Goal: Complete application form

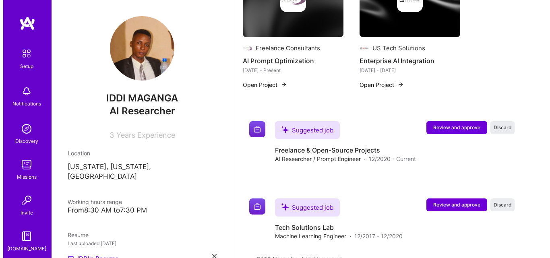
scroll to position [402, 0]
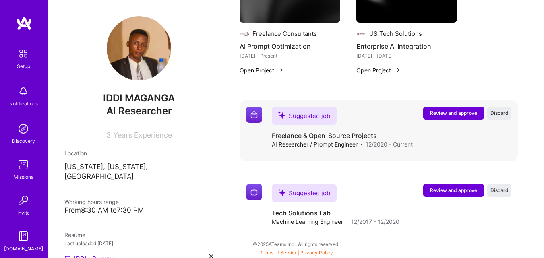
click at [472, 113] on span "Review and approve" at bounding box center [453, 112] width 47 height 7
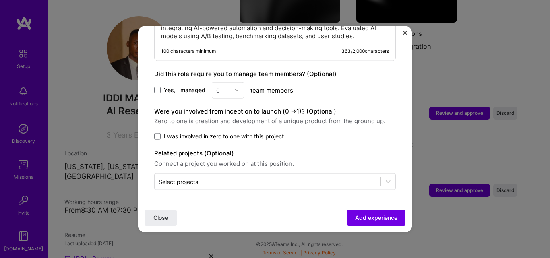
scroll to position [448, 0]
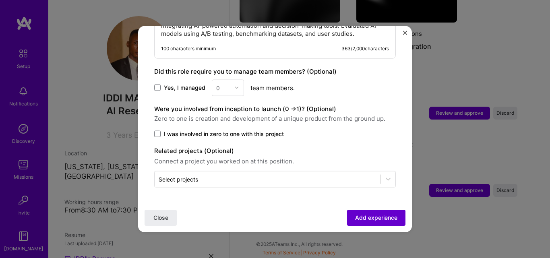
click at [365, 219] on span "Add experience" at bounding box center [376, 218] width 42 height 8
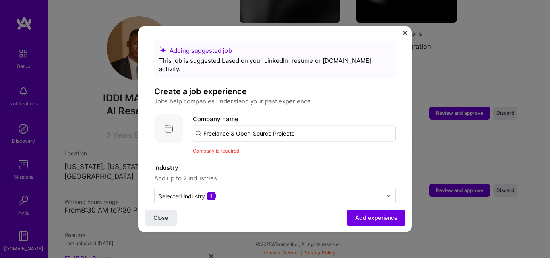
scroll to position [0, 0]
click at [251, 126] on input "Freelance & Open-Source Projects" at bounding box center [294, 134] width 203 height 16
drag, startPoint x: 301, startPoint y: 122, endPoint x: 187, endPoint y: 134, distance: 114.1
click at [187, 134] on div "Company logo Company name Freelance & Open-Source Projects Company is required" at bounding box center [274, 135] width 241 height 41
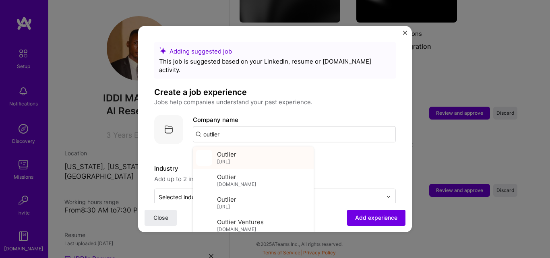
click at [238, 150] on div "Outlier outlier.ai" at bounding box center [253, 157] width 121 height 23
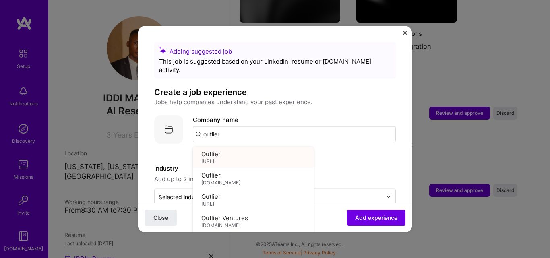
type input "Outlier"
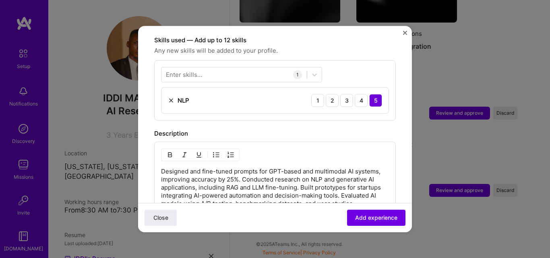
scroll to position [303, 0]
click at [225, 68] on div at bounding box center [233, 74] width 145 height 13
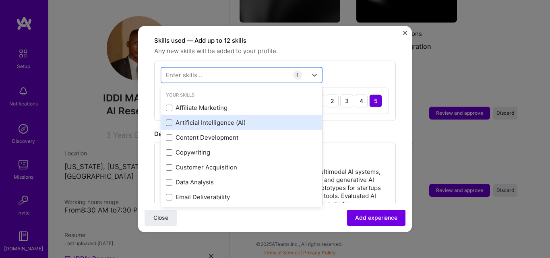
click at [169, 119] on span at bounding box center [169, 122] width 6 height 6
click at [0, 0] on input "checkbox" at bounding box center [0, 0] width 0 height 0
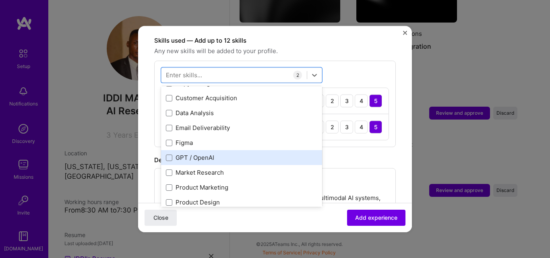
scroll to position [72, 0]
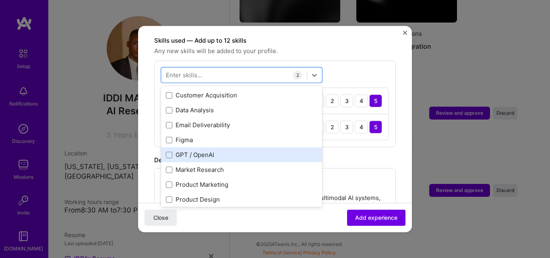
click at [173, 151] on div "GPT / OpenAI" at bounding box center [241, 155] width 151 height 8
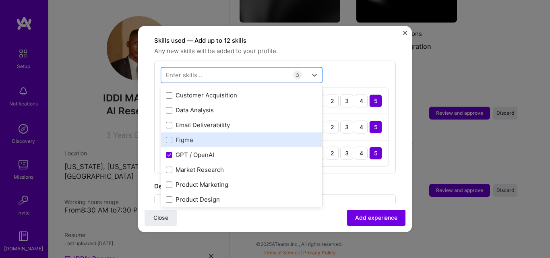
click at [170, 136] on div "Figma" at bounding box center [241, 139] width 161 height 15
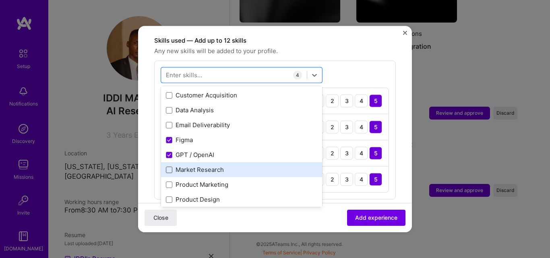
click at [171, 166] on span at bounding box center [169, 169] width 6 height 6
click at [0, 0] on input "checkbox" at bounding box center [0, 0] width 0 height 0
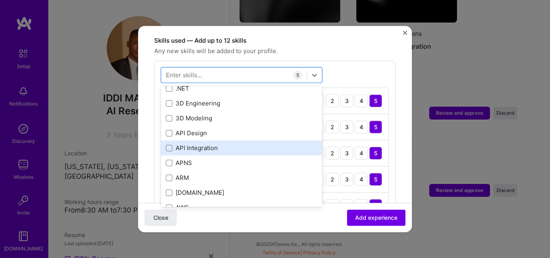
scroll to position [292, 0]
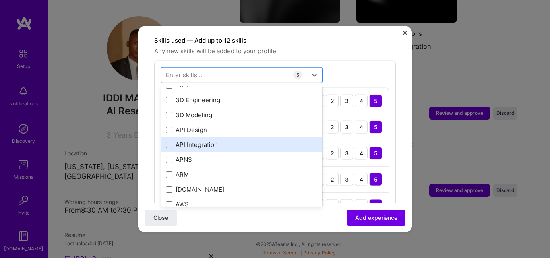
click at [173, 140] on div "API Integration" at bounding box center [241, 144] width 151 height 8
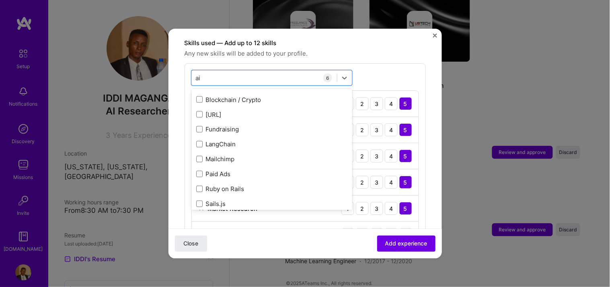
scroll to position [152, 0]
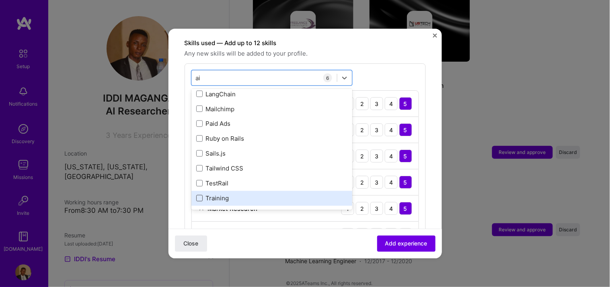
click at [201, 194] on span at bounding box center [199, 197] width 6 height 6
click at [0, 0] on input "checkbox" at bounding box center [0, 0] width 0 height 0
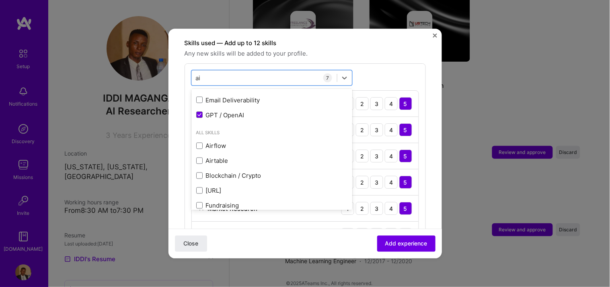
scroll to position [0, 0]
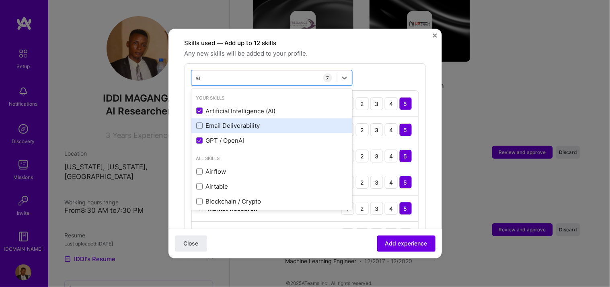
click at [204, 121] on div "Email Deliverability" at bounding box center [271, 125] width 151 height 8
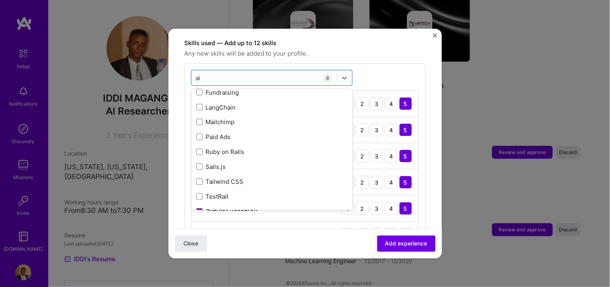
scroll to position [152, 0]
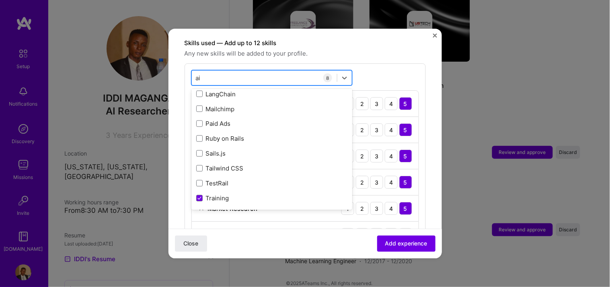
type input "a"
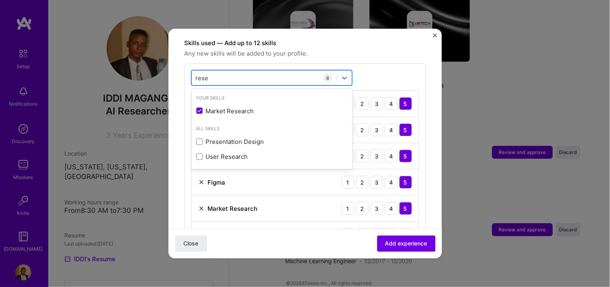
scroll to position [0, 0]
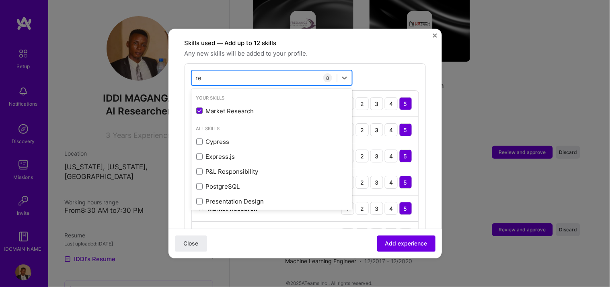
type input "r"
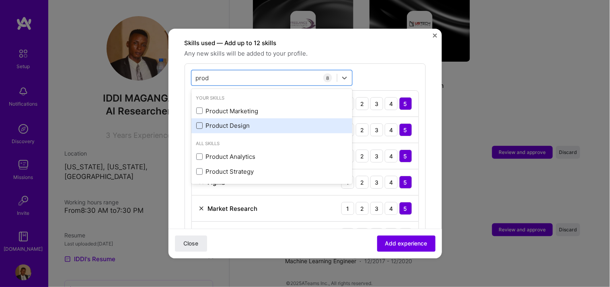
click at [200, 122] on span at bounding box center [199, 125] width 6 height 6
click at [0, 0] on input "checkbox" at bounding box center [0, 0] width 0 height 0
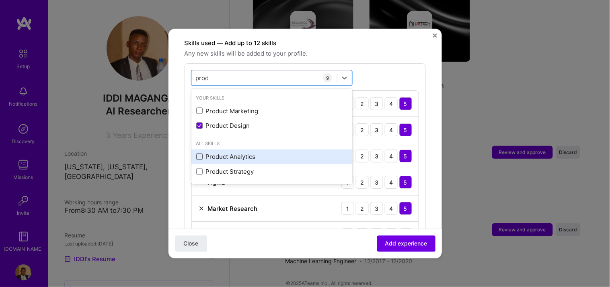
click at [198, 153] on span at bounding box center [199, 156] width 6 height 6
click at [0, 0] on input "checkbox" at bounding box center [0, 0] width 0 height 0
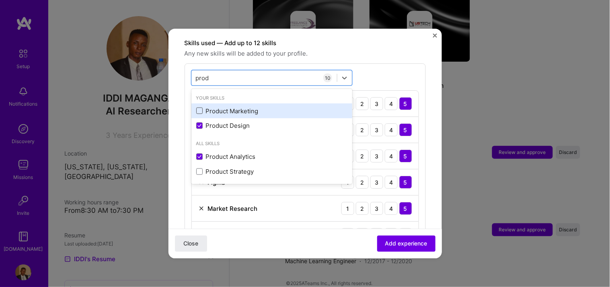
click at [200, 107] on span at bounding box center [199, 110] width 6 height 6
click at [0, 0] on input "checkbox" at bounding box center [0, 0] width 0 height 0
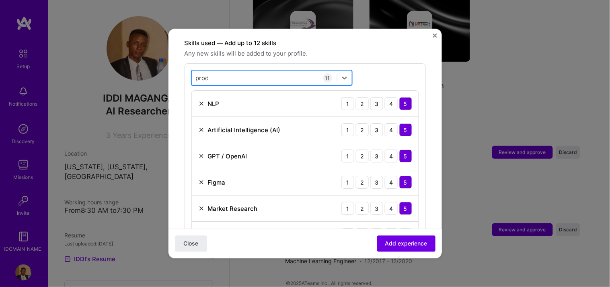
click at [232, 71] on div "prod prod" at bounding box center [264, 77] width 145 height 13
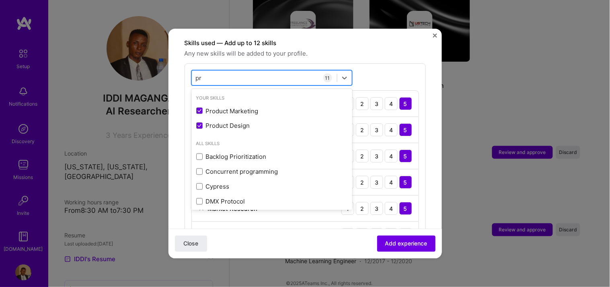
type input "p"
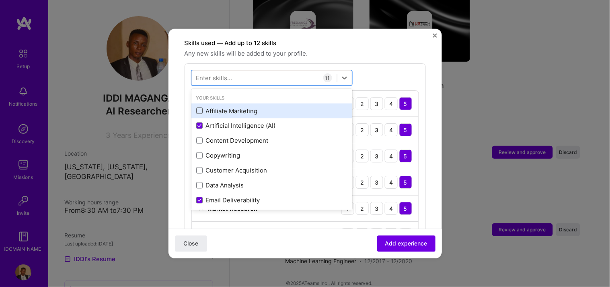
click at [199, 107] on span at bounding box center [199, 110] width 6 height 6
click at [0, 0] on input "checkbox" at bounding box center [0, 0] width 0 height 0
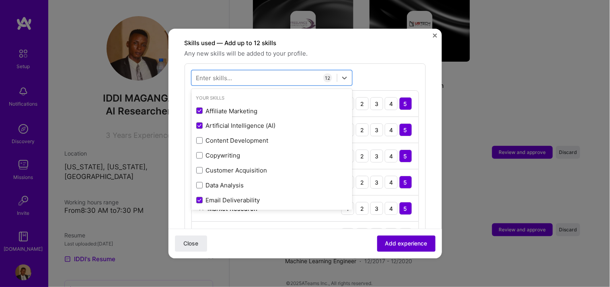
click at [406, 241] on span "Add experience" at bounding box center [407, 243] width 42 height 8
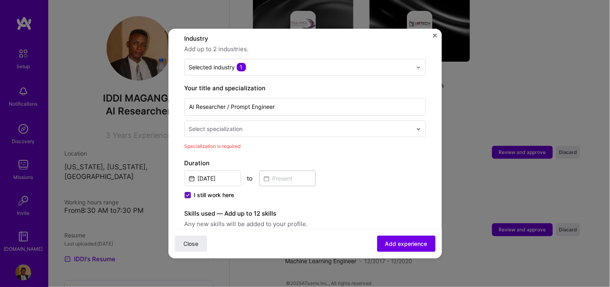
scroll to position [116, 0]
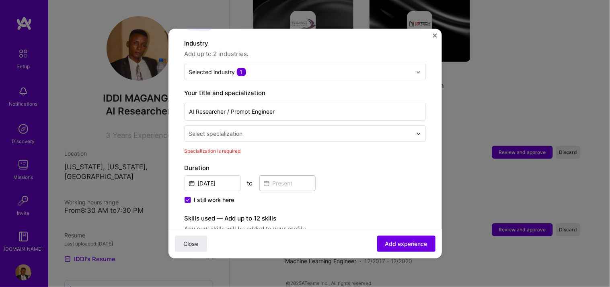
click at [315, 130] on div "Select specialization" at bounding box center [300, 134] width 231 height 16
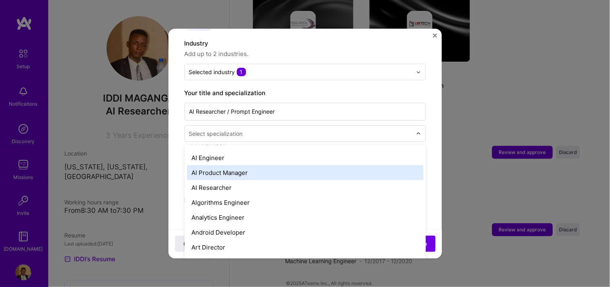
scroll to position [13, 0]
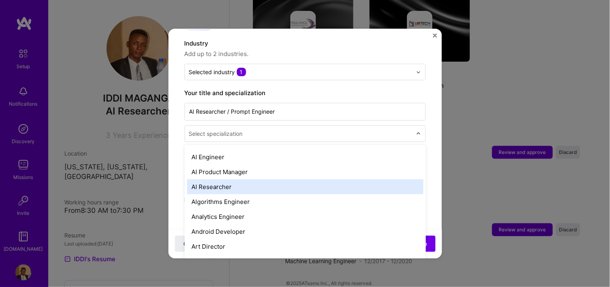
click at [268, 179] on div "AI Researcher" at bounding box center [305, 186] width 237 height 15
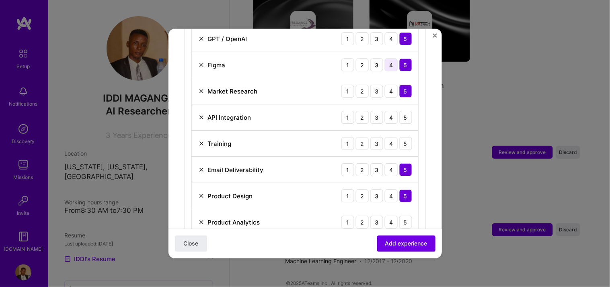
scroll to position [398, 0]
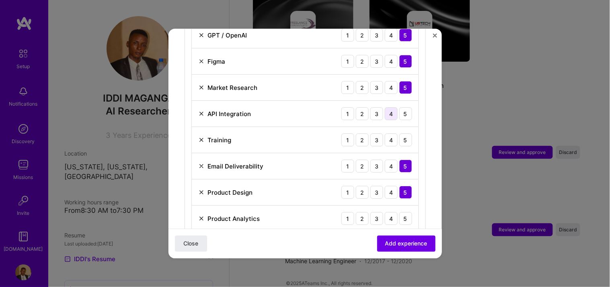
click at [385, 109] on div "4" at bounding box center [391, 113] width 13 height 13
click at [401, 133] on div "5" at bounding box center [406, 139] width 13 height 13
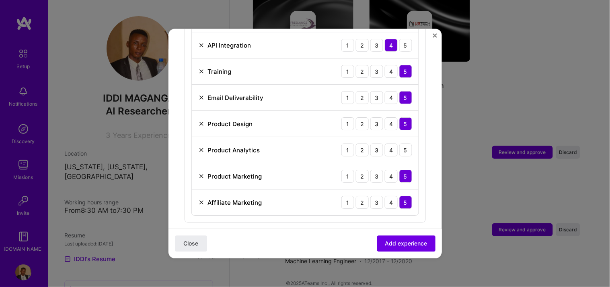
scroll to position [480, 0]
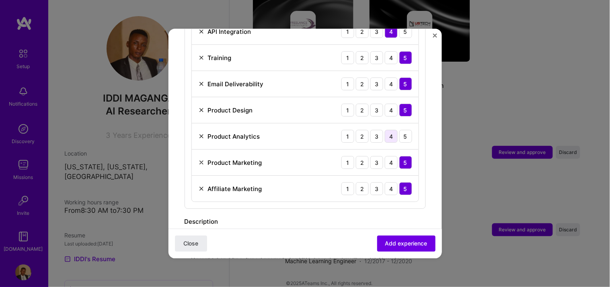
click at [385, 130] on div "4" at bounding box center [391, 136] width 13 height 13
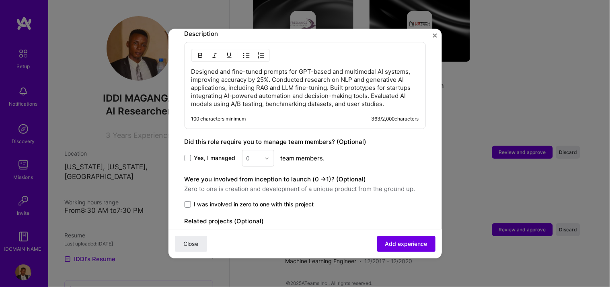
scroll to position [714, 0]
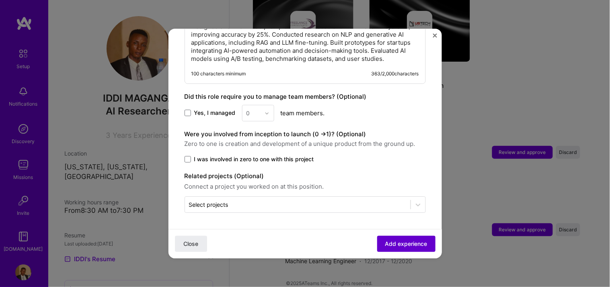
click at [392, 240] on span "Add experience" at bounding box center [407, 243] width 42 height 8
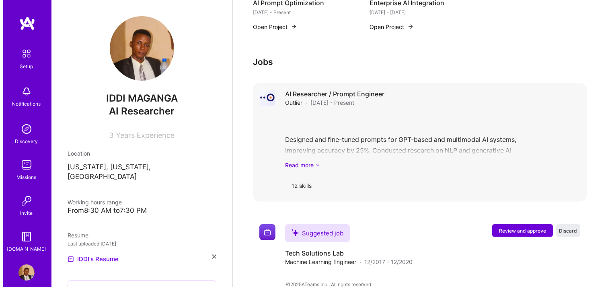
scroll to position [447, 0]
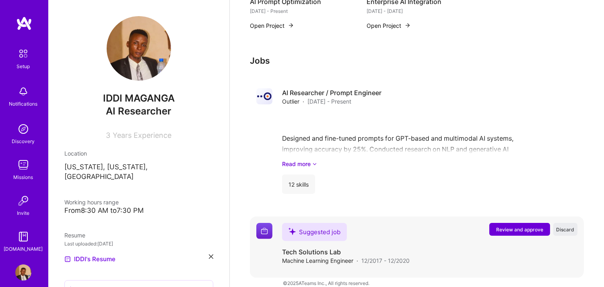
click at [501, 226] on span "Review and approve" at bounding box center [519, 229] width 47 height 7
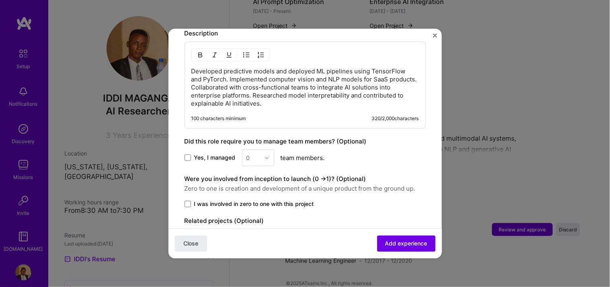
scroll to position [496, 0]
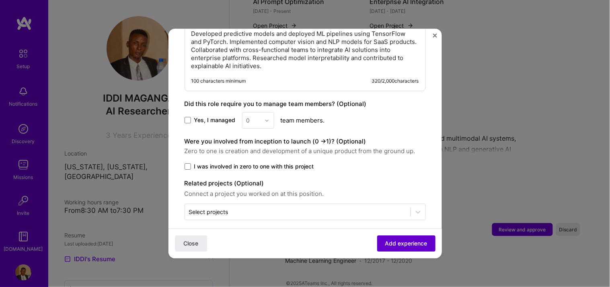
click at [396, 243] on span "Add experience" at bounding box center [407, 243] width 42 height 8
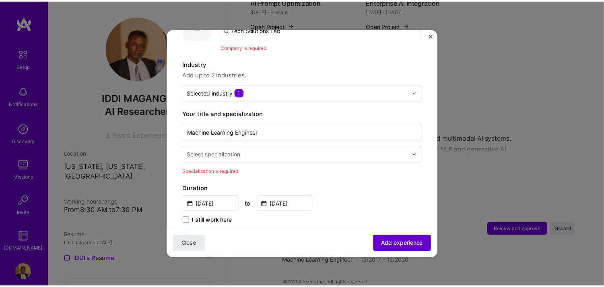
scroll to position [80, 0]
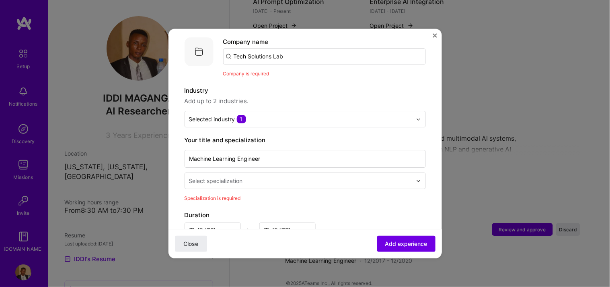
click at [433, 36] on img "Close" at bounding box center [435, 35] width 4 height 4
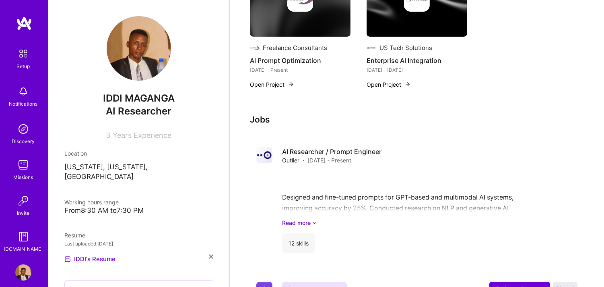
scroll to position [447, 0]
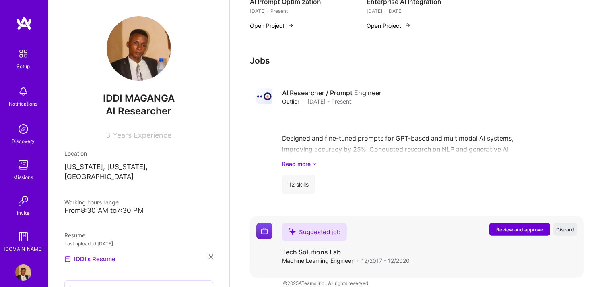
click at [514, 226] on span "Review and approve" at bounding box center [519, 229] width 47 height 7
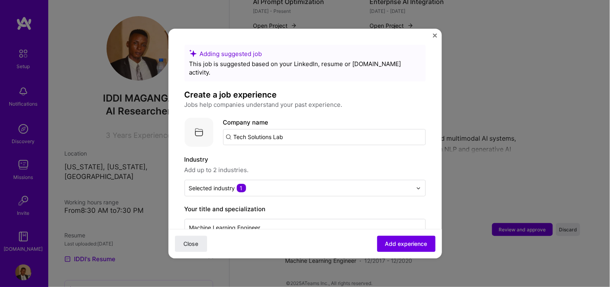
click at [433, 33] on img "Close" at bounding box center [435, 35] width 4 height 4
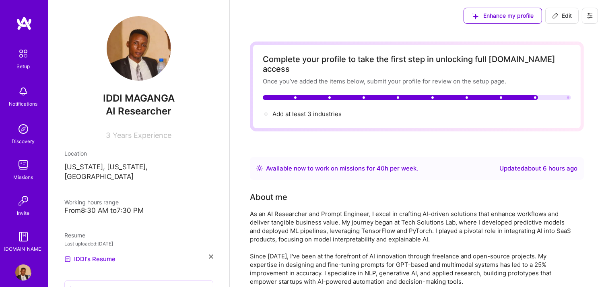
scroll to position [0, 0]
click at [293, 110] on span "Add at least 3 industries →" at bounding box center [310, 114] width 76 height 8
select select "US"
select select "Right Now"
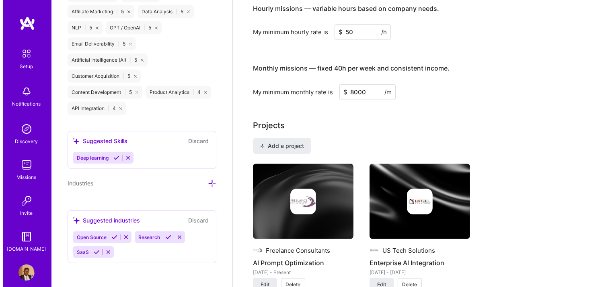
scroll to position [581, 0]
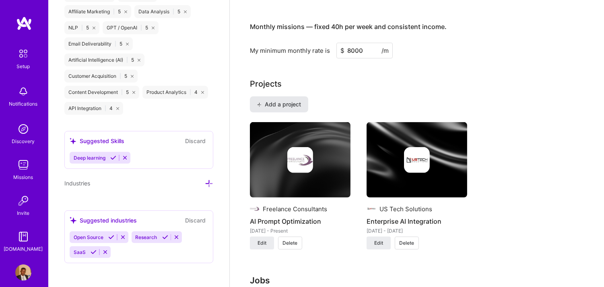
click at [292, 100] on span "Add a project" at bounding box center [279, 104] width 44 height 8
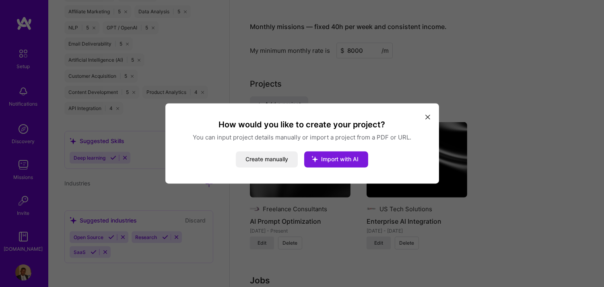
click at [342, 156] on span "Import with AI" at bounding box center [339, 159] width 37 height 7
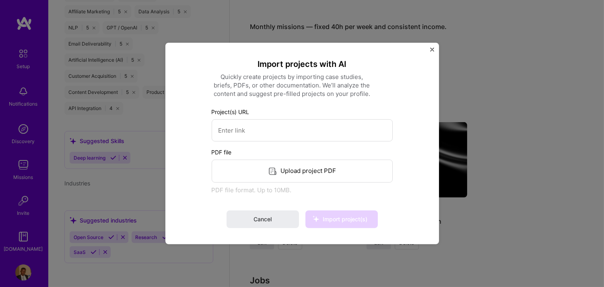
click at [431, 49] on img "Close" at bounding box center [432, 49] width 4 height 4
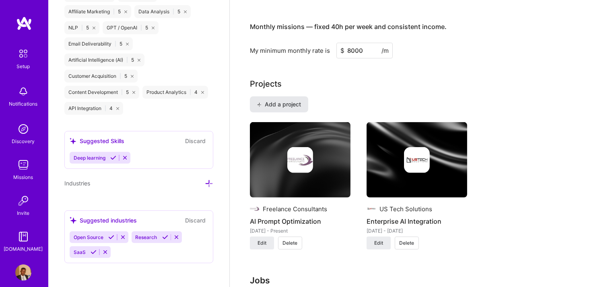
click at [291, 100] on span "Add a project" at bounding box center [279, 104] width 44 height 8
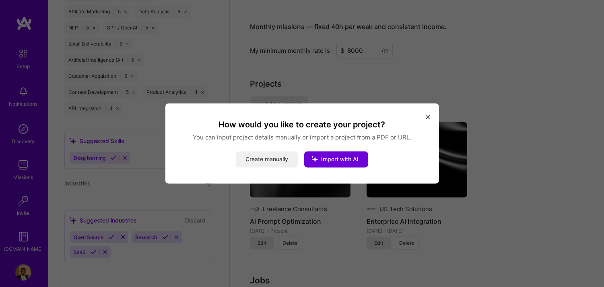
click at [261, 155] on button "Create manually" at bounding box center [267, 159] width 62 height 16
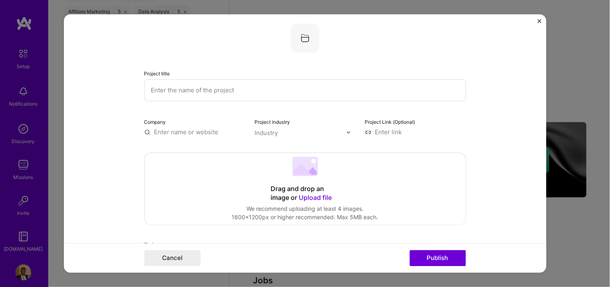
scroll to position [0, 0]
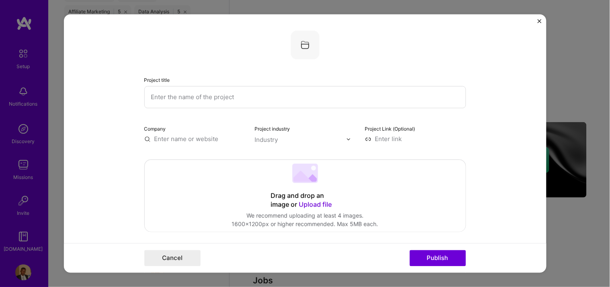
click at [252, 96] on input "text" at bounding box center [305, 97] width 322 height 22
type input "o"
type input "Data Annotation"
click at [177, 141] on input "text" at bounding box center [194, 139] width 101 height 8
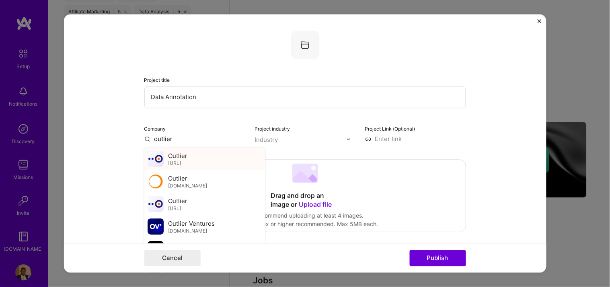
click at [181, 159] on span "Outlier" at bounding box center [178, 155] width 19 height 8
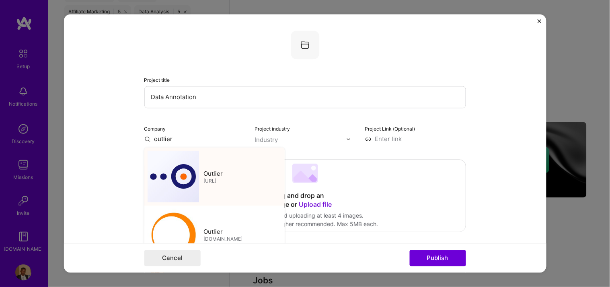
type input "Outlier"
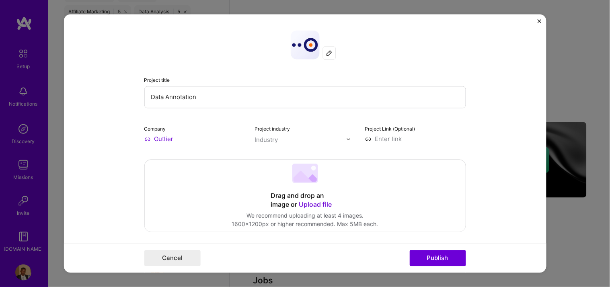
click at [346, 141] on img at bounding box center [348, 138] width 5 height 5
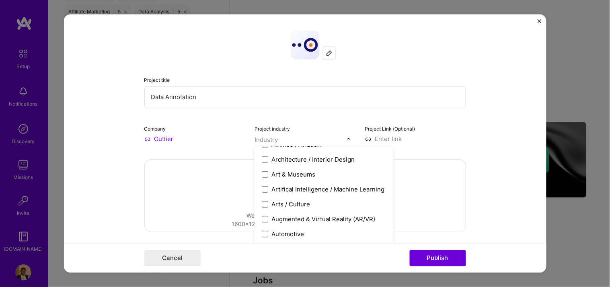
scroll to position [86, 0]
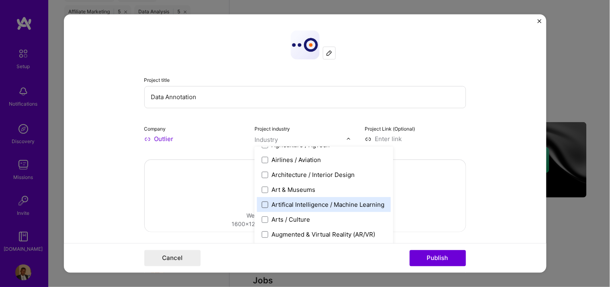
click at [265, 204] on span at bounding box center [265, 204] width 6 height 6
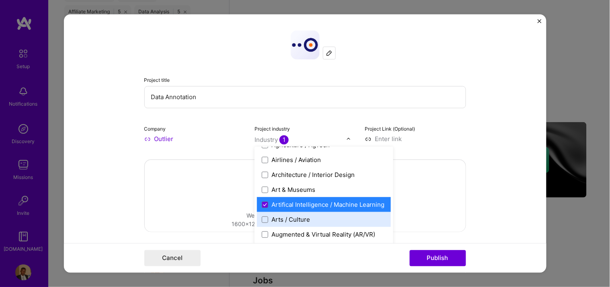
click at [473, 134] on form "Project title Data Annotation Company Outlier Project industry option Artifical…" at bounding box center [305, 143] width 483 height 258
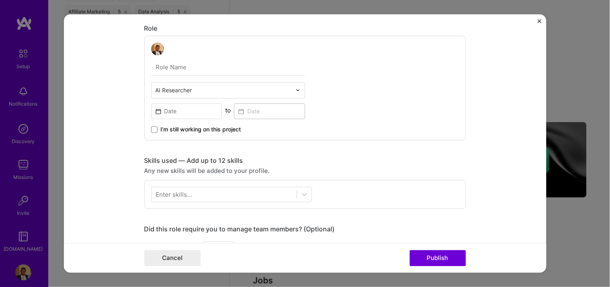
scroll to position [225, 0]
click at [198, 69] on input "text" at bounding box center [228, 66] width 154 height 17
type input "Data Annotation Specialist"
click at [194, 109] on input at bounding box center [186, 111] width 71 height 16
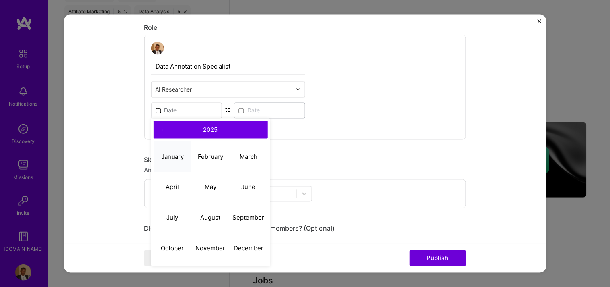
click at [170, 159] on abbr "January" at bounding box center [172, 157] width 23 height 8
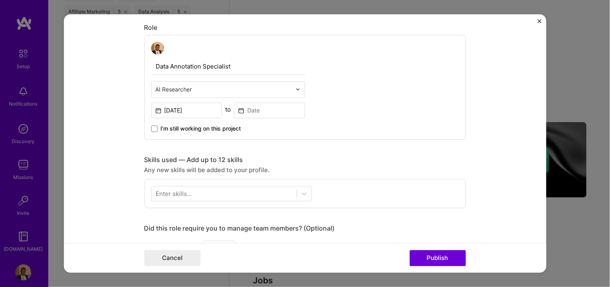
type input "[DATE]"
click at [259, 107] on input at bounding box center [269, 111] width 71 height 16
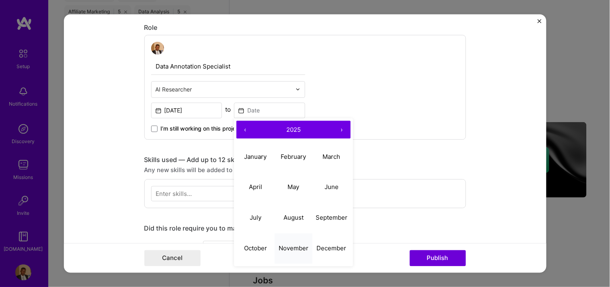
click at [295, 248] on abbr "November" at bounding box center [294, 248] width 30 height 8
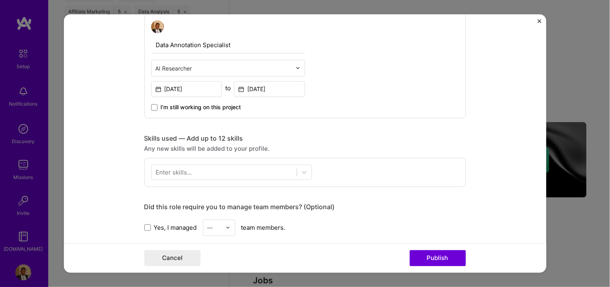
scroll to position [254, 0]
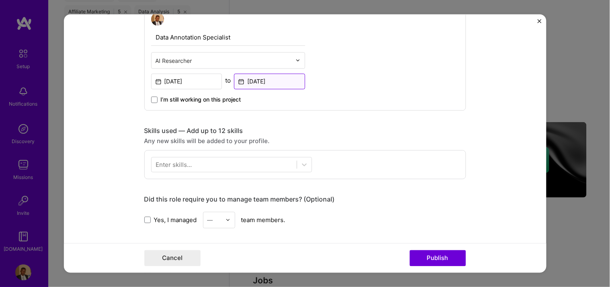
click at [268, 85] on input "[DATE]" at bounding box center [269, 82] width 71 height 16
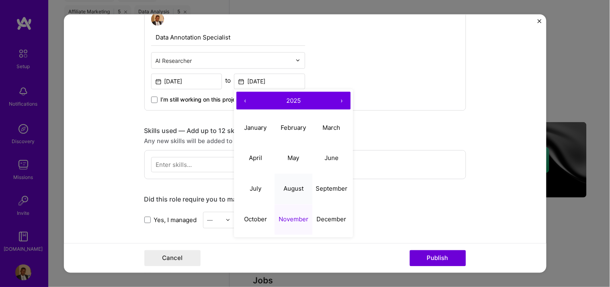
click at [292, 188] on abbr "August" at bounding box center [294, 189] width 20 height 8
type input "[DATE]"
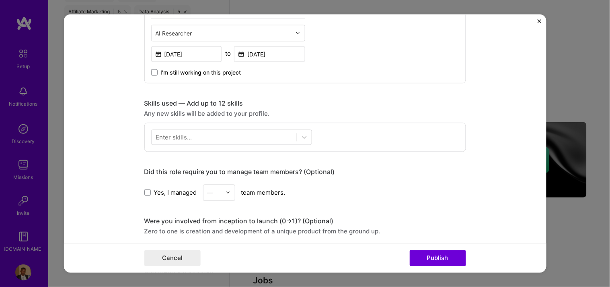
scroll to position [284, 0]
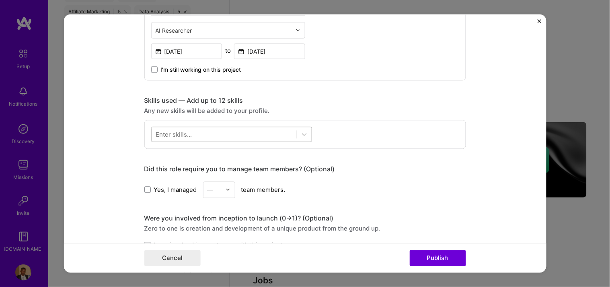
click at [221, 137] on div at bounding box center [224, 134] width 145 height 13
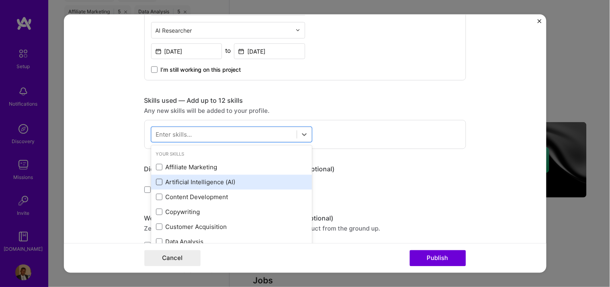
click at [156, 183] on span at bounding box center [159, 182] width 6 height 6
click at [0, 0] on input "checkbox" at bounding box center [0, 0] width 0 height 0
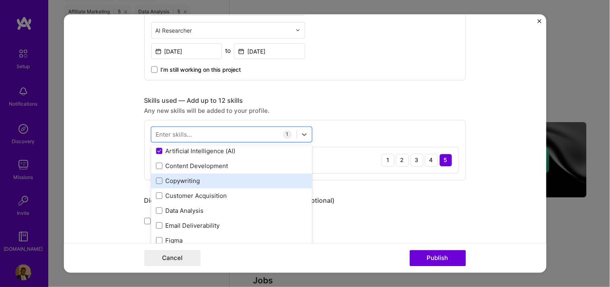
scroll to position [31, 0]
click at [156, 179] on span at bounding box center [159, 180] width 6 height 6
click at [0, 0] on input "checkbox" at bounding box center [0, 0] width 0 height 0
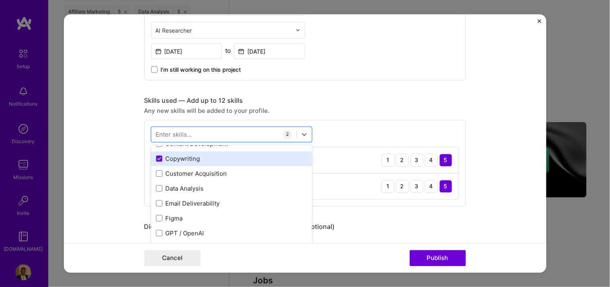
scroll to position [59, 0]
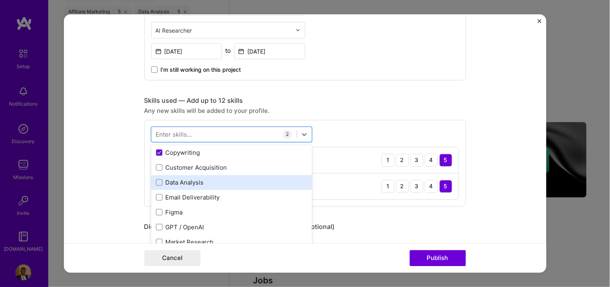
click at [160, 182] on div "Data Analysis" at bounding box center [231, 182] width 151 height 8
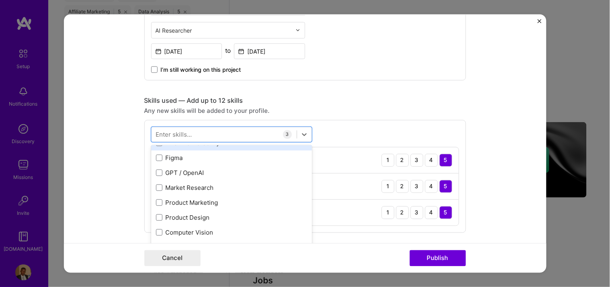
scroll to position [114, 0]
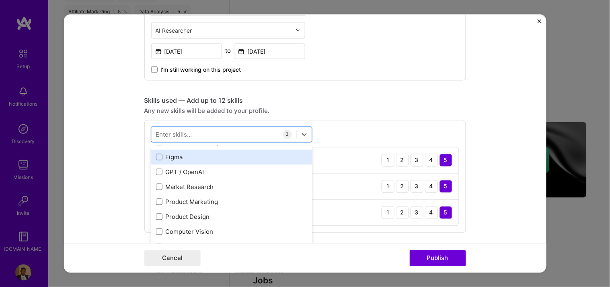
click at [159, 161] on div "Figma" at bounding box center [231, 157] width 151 height 8
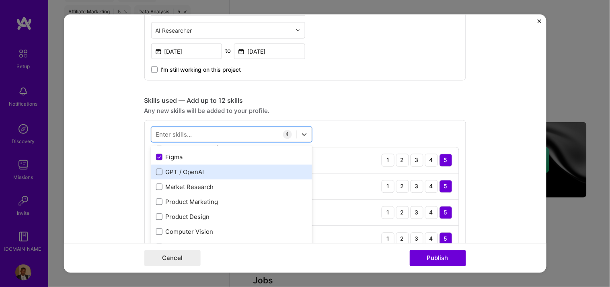
click at [157, 171] on span at bounding box center [159, 172] width 6 height 6
click at [0, 0] on input "checkbox" at bounding box center [0, 0] width 0 height 0
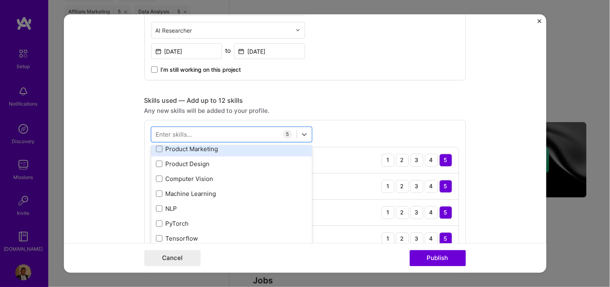
scroll to position [170, 0]
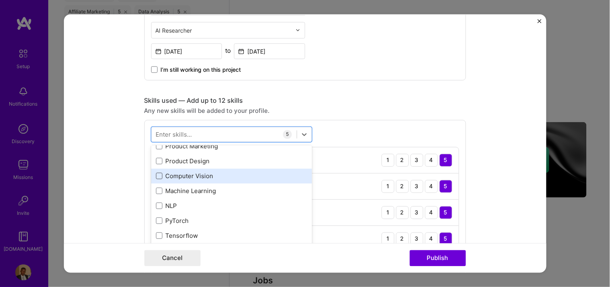
click at [156, 176] on span at bounding box center [159, 176] width 6 height 6
click at [0, 0] on input "checkbox" at bounding box center [0, 0] width 0 height 0
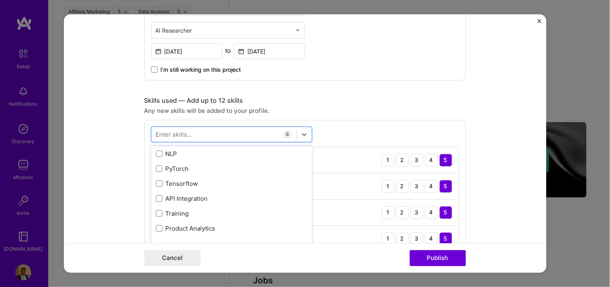
scroll to position [228, 0]
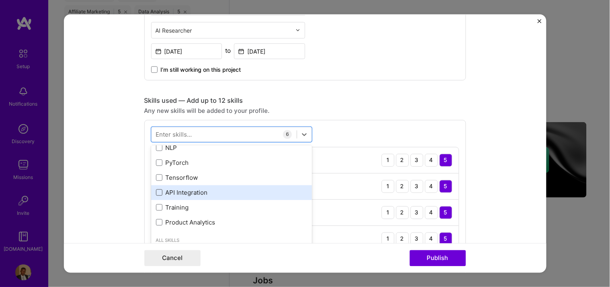
click at [157, 193] on span at bounding box center [159, 192] width 6 height 6
click at [0, 0] on input "checkbox" at bounding box center [0, 0] width 0 height 0
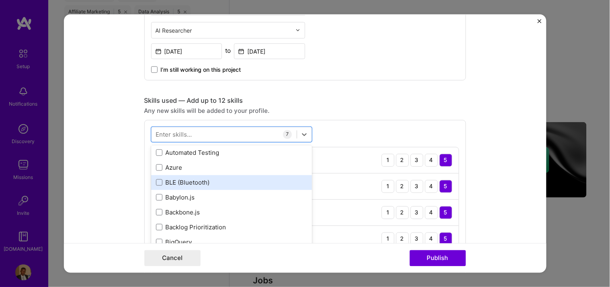
scroll to position [924, 0]
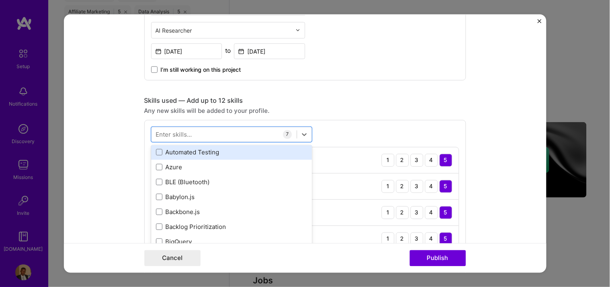
click at [160, 151] on div "Automated Testing" at bounding box center [231, 152] width 151 height 8
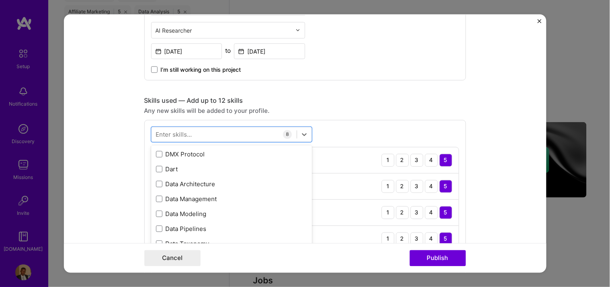
scroll to position [1470, 0]
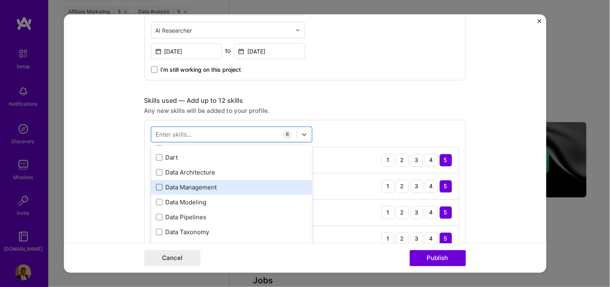
click at [157, 187] on span at bounding box center [159, 187] width 6 height 6
click at [0, 0] on input "checkbox" at bounding box center [0, 0] width 0 height 0
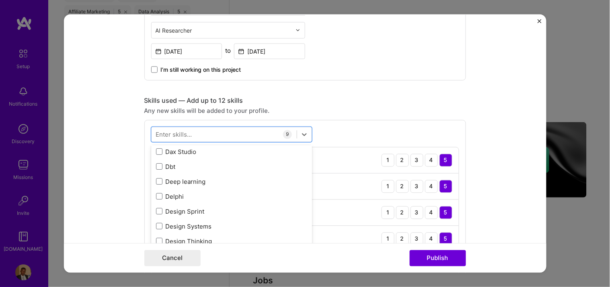
scroll to position [1631, 0]
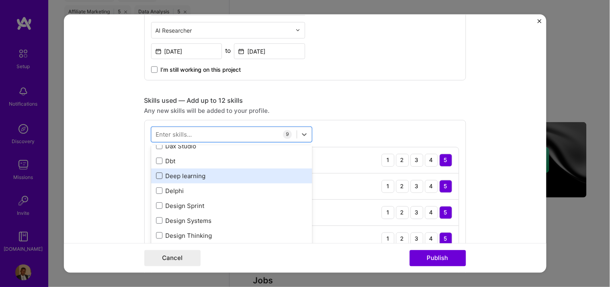
click at [156, 175] on span at bounding box center [159, 175] width 6 height 6
click at [0, 0] on input "checkbox" at bounding box center [0, 0] width 0 height 0
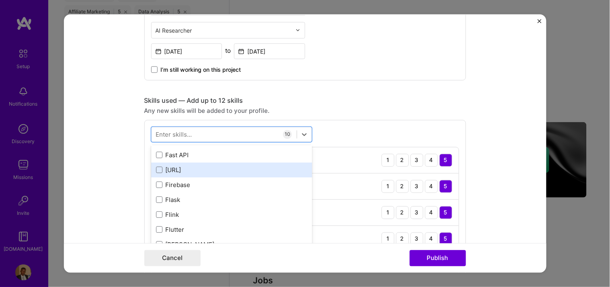
scroll to position [2112, 0]
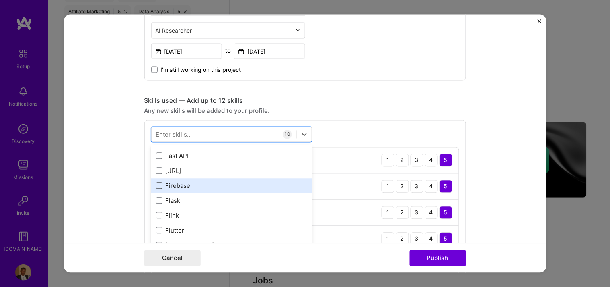
click at [158, 184] on span at bounding box center [159, 185] width 6 height 6
click at [0, 0] on input "checkbox" at bounding box center [0, 0] width 0 height 0
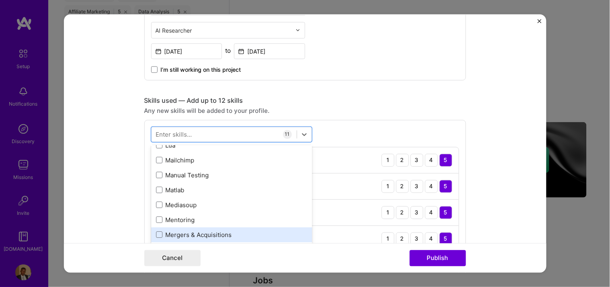
scroll to position [3058, 0]
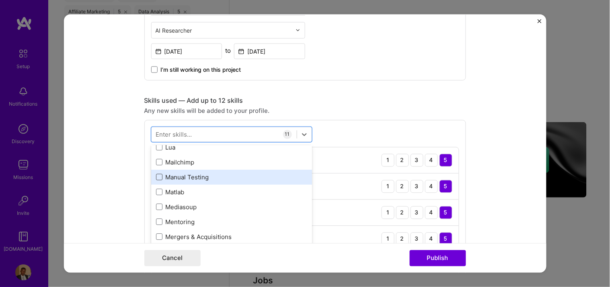
click at [156, 175] on span at bounding box center [159, 177] width 6 height 6
click at [0, 0] on input "checkbox" at bounding box center [0, 0] width 0 height 0
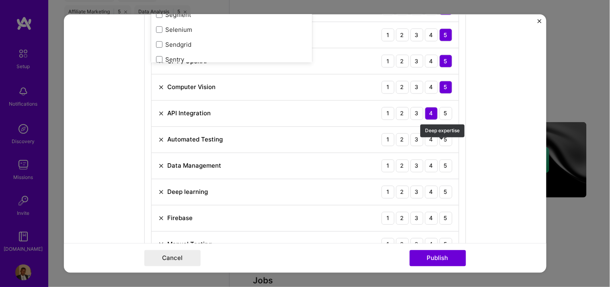
scroll to position [489, 0]
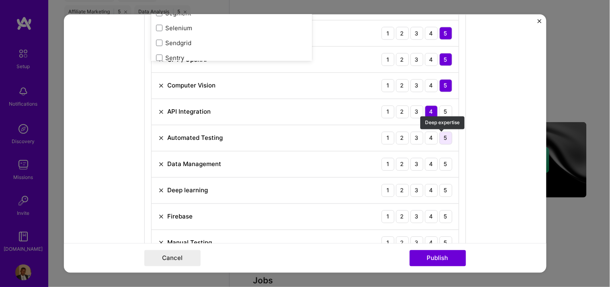
click at [440, 141] on div "5" at bounding box center [446, 138] width 13 height 13
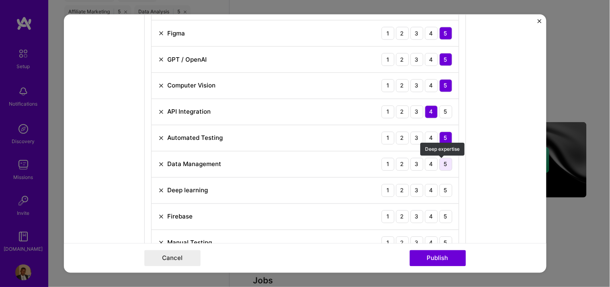
click at [445, 164] on div "5" at bounding box center [446, 164] width 13 height 13
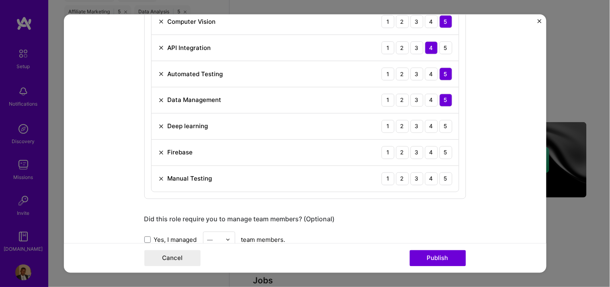
scroll to position [554, 0]
click at [443, 129] on div "5" at bounding box center [446, 125] width 13 height 13
click at [443, 153] on div "5" at bounding box center [446, 151] width 13 height 13
click at [427, 178] on div "4" at bounding box center [431, 177] width 13 height 13
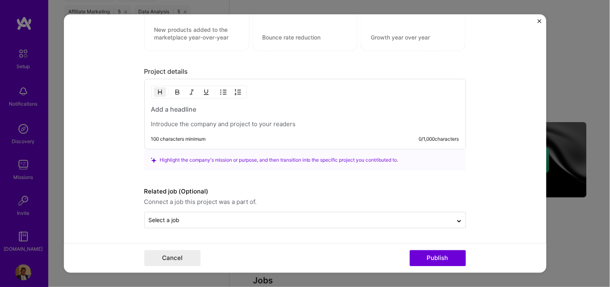
scroll to position [907, 0]
click at [239, 124] on p at bounding box center [305, 124] width 308 height 8
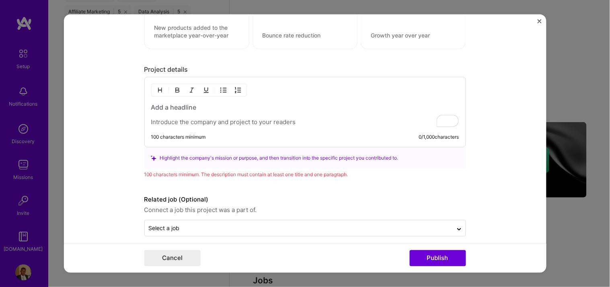
click at [202, 155] on div "Highlight the company's mission or purpose, and then transition into the specif…" at bounding box center [305, 157] width 322 height 21
click at [179, 124] on p at bounding box center [305, 122] width 308 height 8
click at [162, 110] on h3 at bounding box center [305, 107] width 308 height 9
click at [181, 120] on p "Training of" at bounding box center [305, 122] width 308 height 8
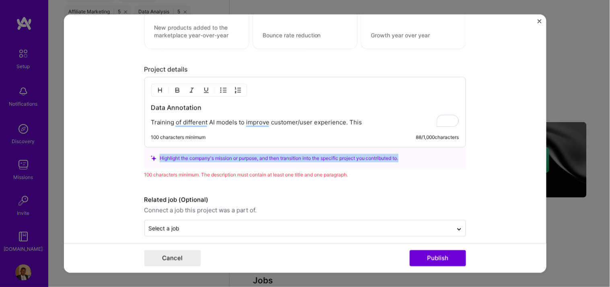
drag, startPoint x: 157, startPoint y: 159, endPoint x: 407, endPoint y: 164, distance: 250.0
click at [407, 162] on div "Highlight the company's mission or purpose, and then transition into the specif…" at bounding box center [305, 158] width 309 height 8
copy div "Highlight the company's mission or purpose, and then transition into the specif…"
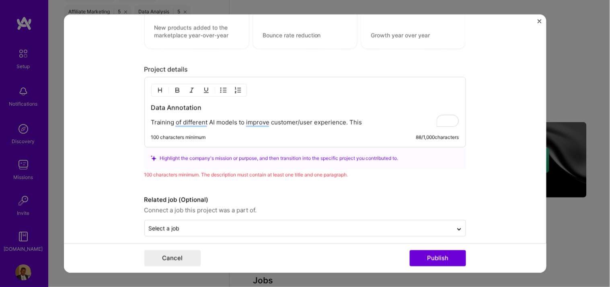
click at [363, 122] on p "Training of different AI models to improve customer/user experience. This" at bounding box center [305, 122] width 308 height 8
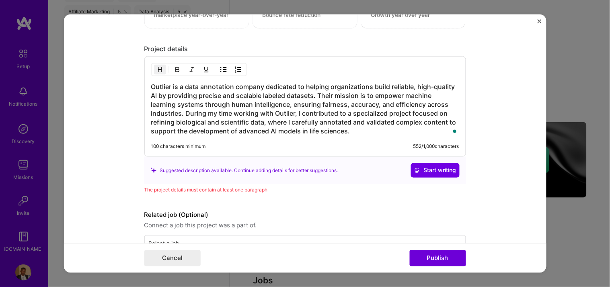
scroll to position [0, 0]
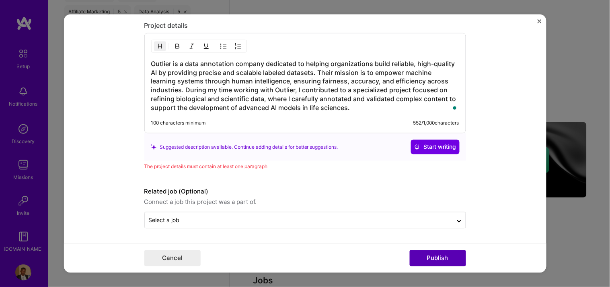
click at [437, 260] on button "Publish" at bounding box center [438, 257] width 56 height 16
click at [454, 260] on button "Publish" at bounding box center [438, 257] width 56 height 16
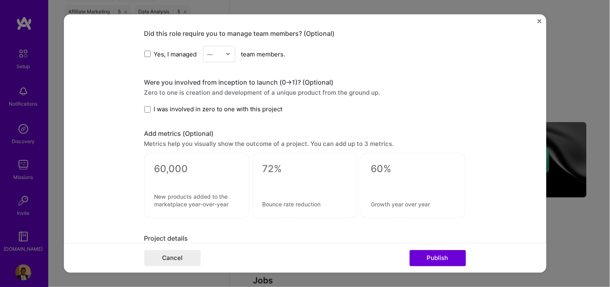
scroll to position [625, 0]
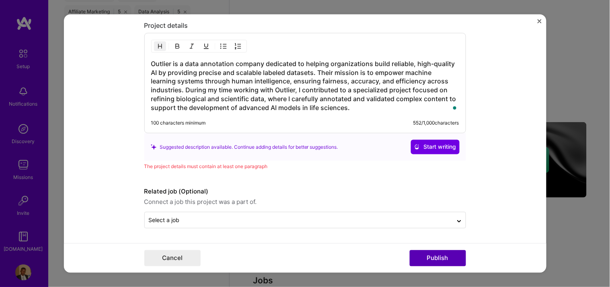
click at [439, 255] on button "Publish" at bounding box center [438, 257] width 56 height 16
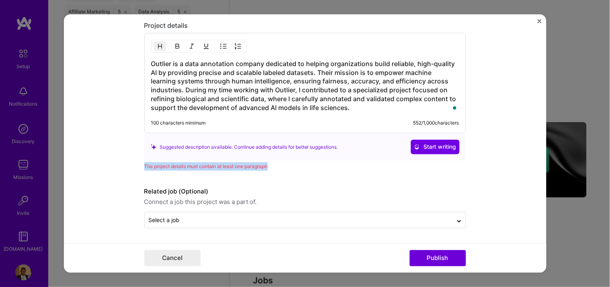
drag, startPoint x: 141, startPoint y: 165, endPoint x: 284, endPoint y: 166, distance: 142.9
click at [284, 166] on div "The project details must contain at least one paragraph" at bounding box center [305, 166] width 322 height 8
copy div "The project details must contain at least one paragraph"
click at [353, 108] on h3 "Outlier is a data annotation company dedicated to helping organizations build r…" at bounding box center [305, 85] width 308 height 53
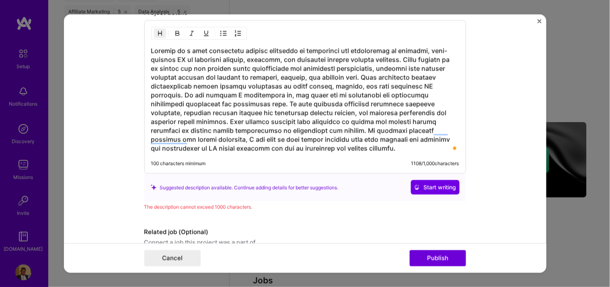
click at [282, 152] on h3 at bounding box center [305, 99] width 308 height 106
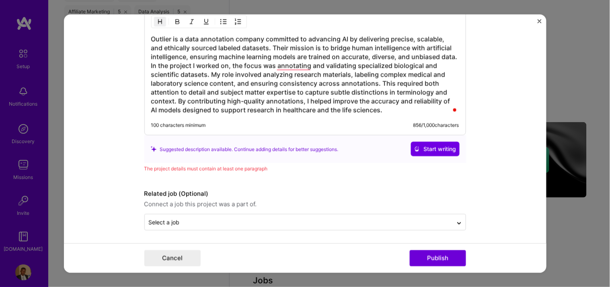
scroll to position [980, 0]
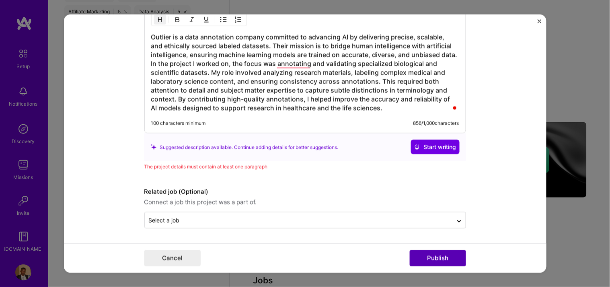
click at [435, 258] on button "Publish" at bounding box center [438, 257] width 56 height 16
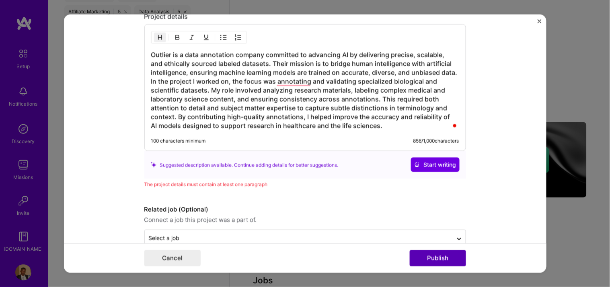
click at [435, 258] on button "Publish" at bounding box center [438, 257] width 56 height 16
click at [431, 168] on span "Start writing" at bounding box center [435, 165] width 42 height 8
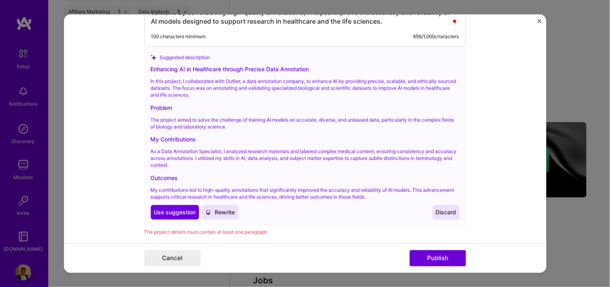
scroll to position [1073, 0]
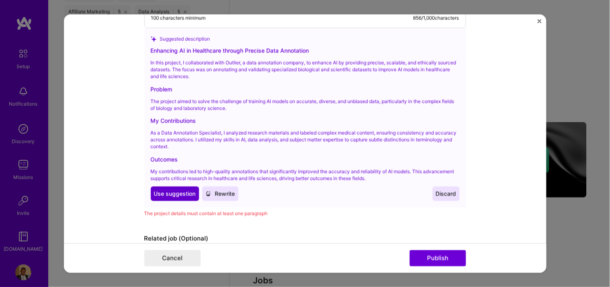
click at [166, 198] on span "Use suggestion" at bounding box center [175, 194] width 42 height 8
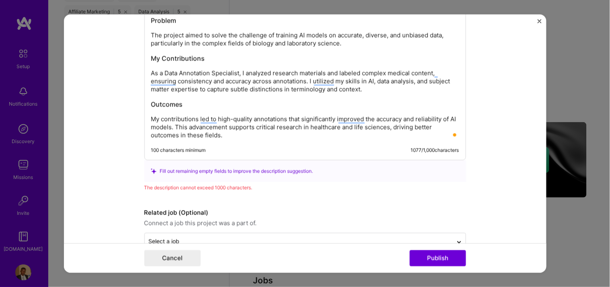
click at [220, 138] on p "My contributions led to high-quality annotations that significantly improved th…" at bounding box center [305, 127] width 308 height 24
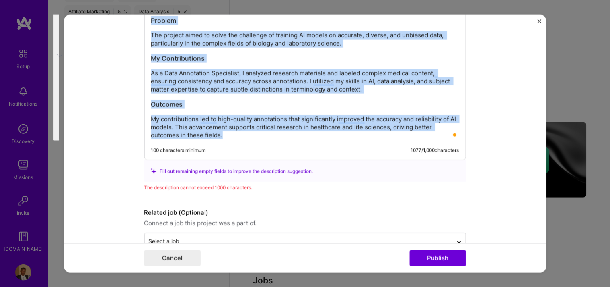
copy div "Enhancing AI in Healthcare through Precise Data Annotation In this project, I c…"
click at [237, 137] on p "My contributions led to high-quality annotations that significantly improved th…" at bounding box center [305, 127] width 308 height 24
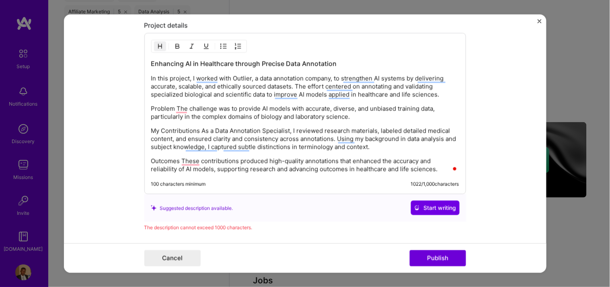
scroll to position [951, 0]
click at [292, 173] on p "Outcomes These contributions produced high-quality annotations that enhanced th…" at bounding box center [305, 165] width 308 height 16
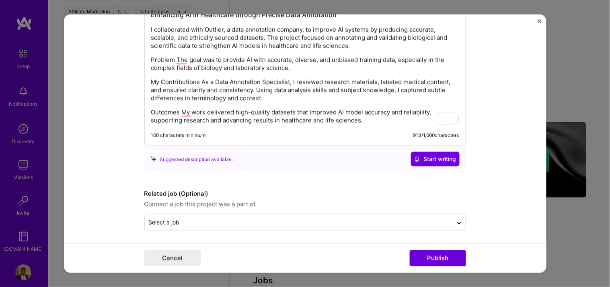
scroll to position [1004, 0]
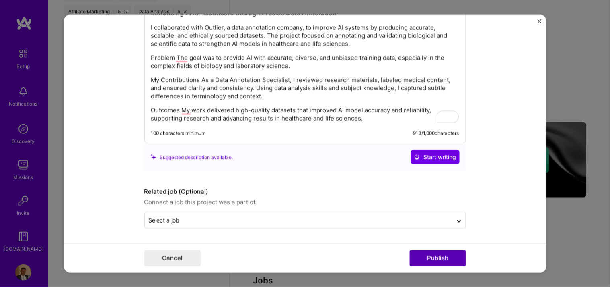
click at [439, 256] on button "Publish" at bounding box center [438, 257] width 56 height 16
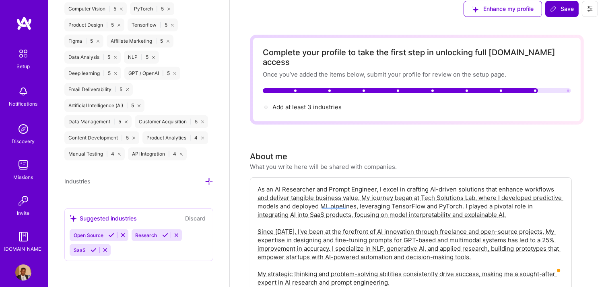
scroll to position [8, 0]
click at [570, 6] on span "Save" at bounding box center [562, 8] width 24 height 8
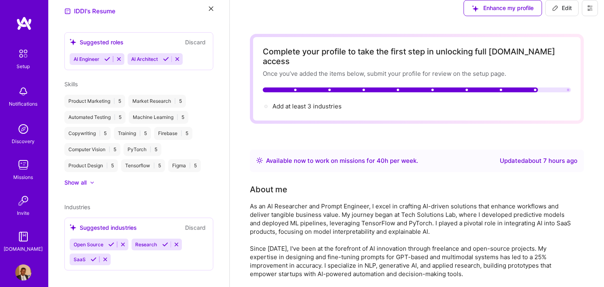
scroll to position [0, 0]
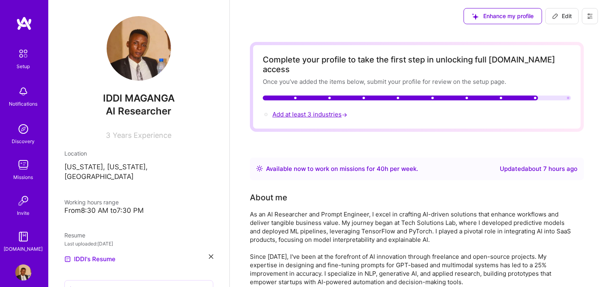
click at [315, 110] on span "Add at least 3 industries →" at bounding box center [310, 114] width 76 height 8
select select "US"
select select "Right Now"
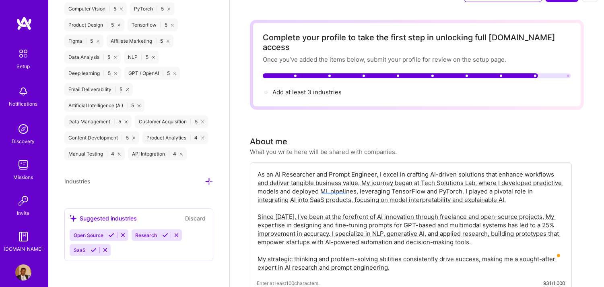
scroll to position [37, 0]
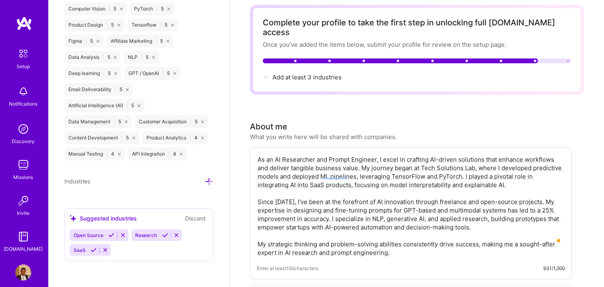
click at [205, 184] on icon at bounding box center [209, 181] width 8 height 8
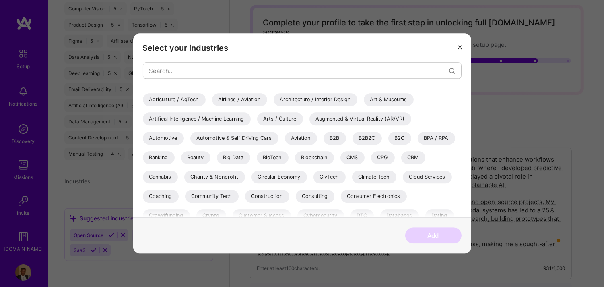
scroll to position [0, 0]
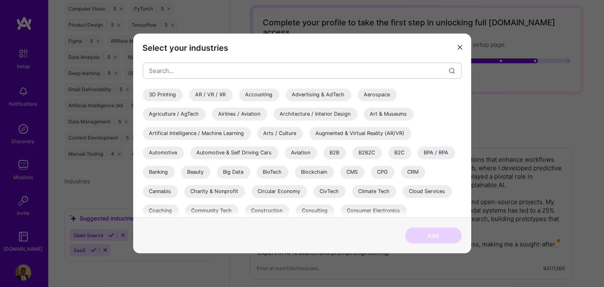
click at [214, 133] on div "Artifical Intelligence / Machine Learning" at bounding box center [197, 133] width 108 height 13
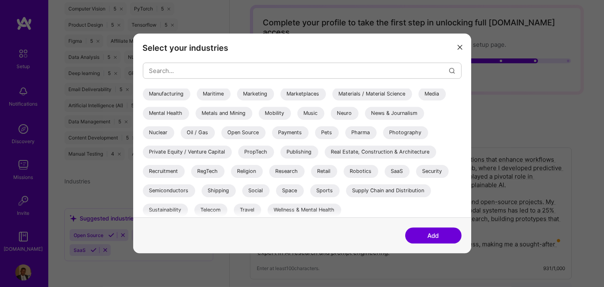
scroll to position [273, 0]
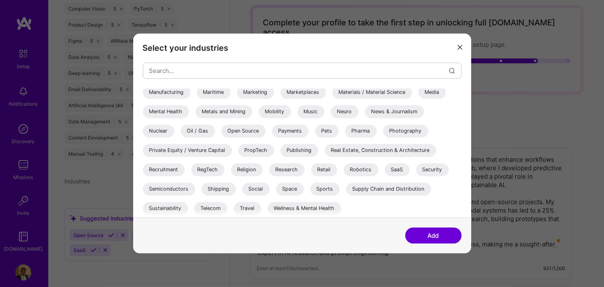
click at [292, 169] on div "Research" at bounding box center [286, 169] width 35 height 13
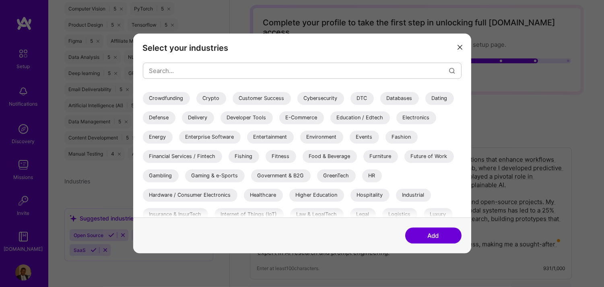
scroll to position [133, 0]
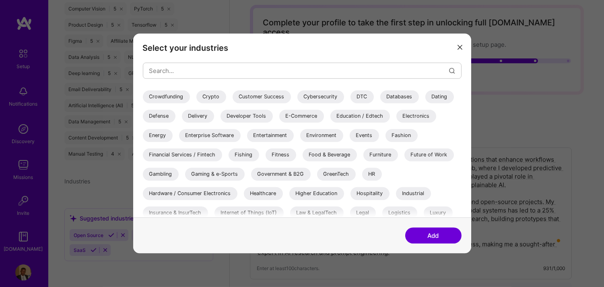
click at [189, 155] on div "Financial Services / Fintech" at bounding box center [182, 154] width 79 height 13
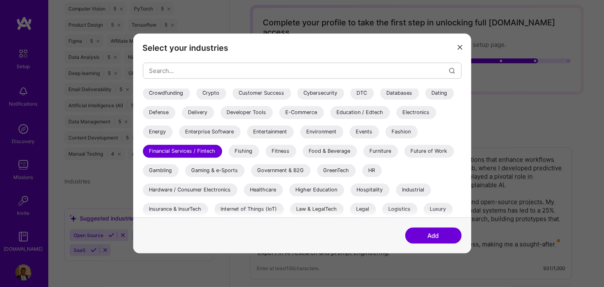
scroll to position [146, 0]
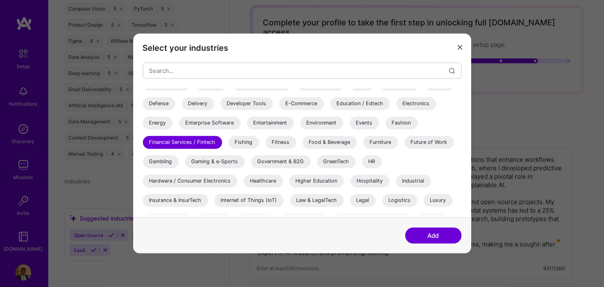
click at [272, 183] on div "Healthcare" at bounding box center [263, 180] width 39 height 13
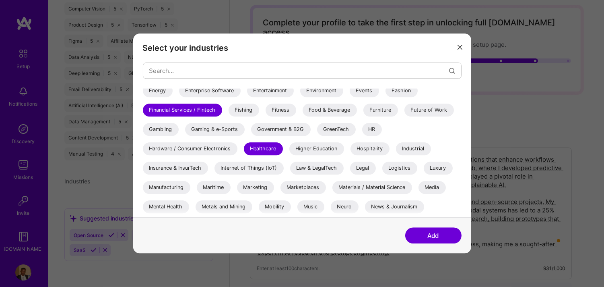
scroll to position [178, 0]
click at [259, 184] on div "Marketing" at bounding box center [255, 186] width 37 height 13
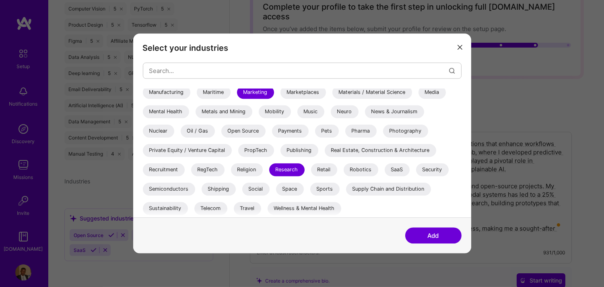
scroll to position [62, 0]
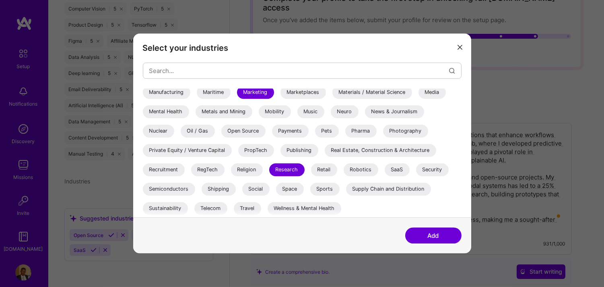
click at [443, 235] on button "Add" at bounding box center [433, 235] width 56 height 16
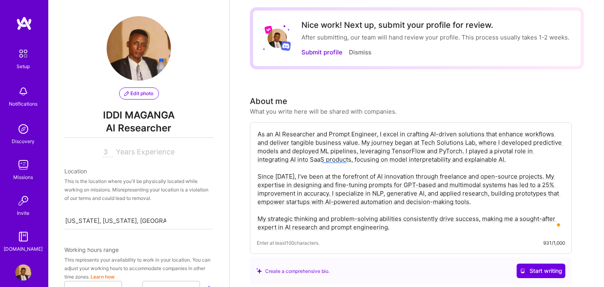
scroll to position [0, 0]
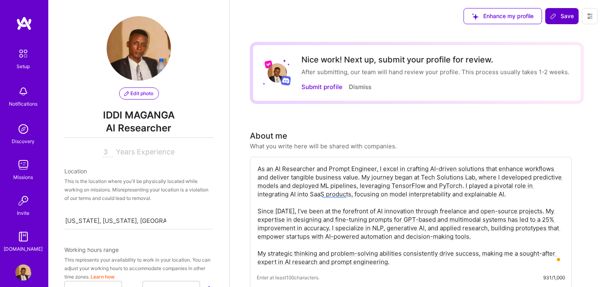
click at [555, 17] on icon at bounding box center [553, 16] width 6 height 6
click at [329, 88] on button "Submit profile" at bounding box center [321, 86] width 41 height 8
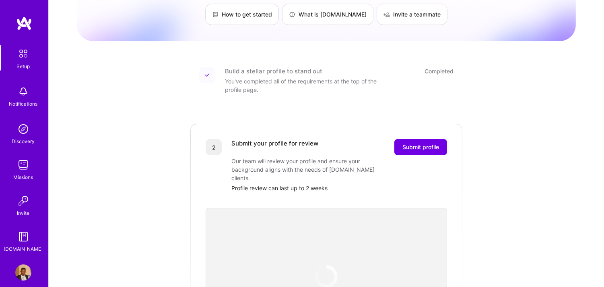
scroll to position [66, 0]
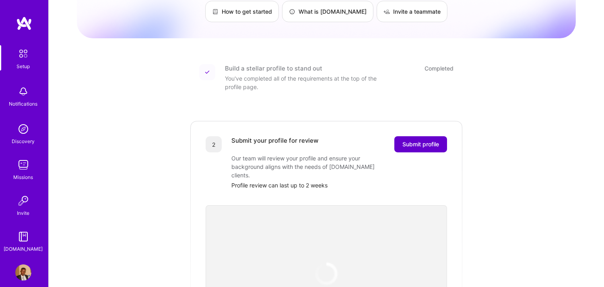
click at [428, 140] on span "Submit profile" at bounding box center [420, 144] width 37 height 8
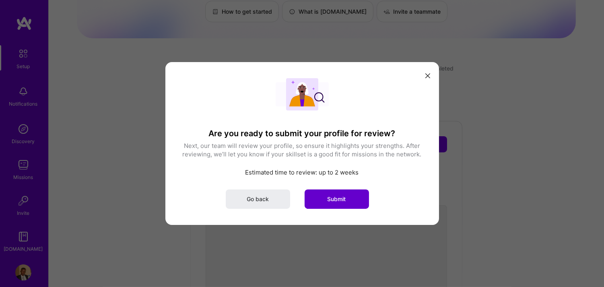
click at [338, 200] on span "Submit" at bounding box center [337, 199] width 19 height 8
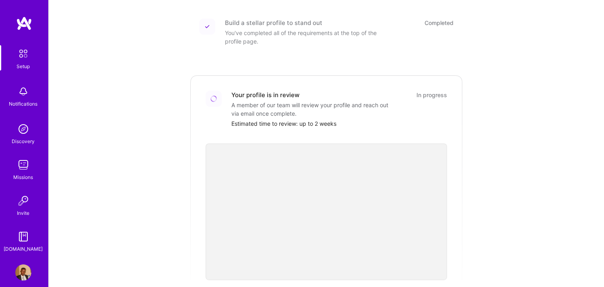
scroll to position [112, 0]
